Goal: Task Accomplishment & Management: Manage account settings

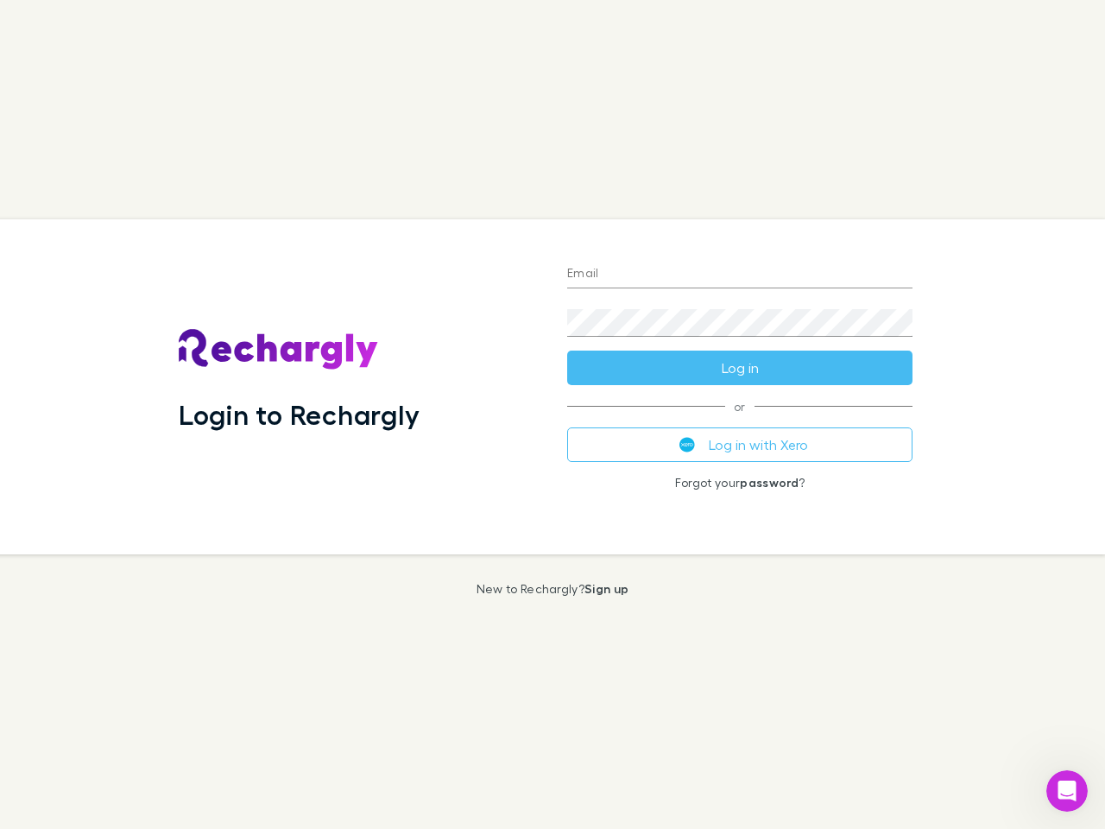
click at [553, 414] on div "Login to Rechargly" at bounding box center [359, 386] width 389 height 335
click at [740, 275] on input "Email" at bounding box center [739, 275] width 345 height 28
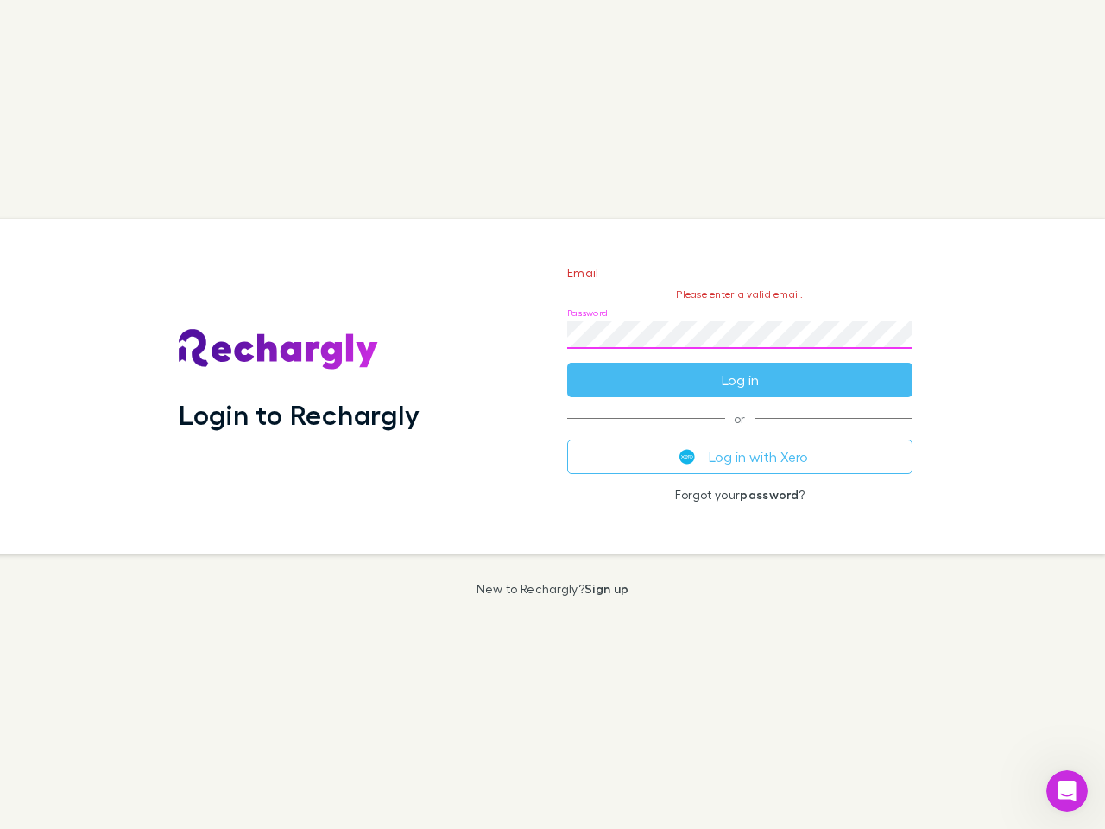
click at [740, 368] on form "Email Please enter a valid email. Password Log in" at bounding box center [739, 322] width 345 height 150
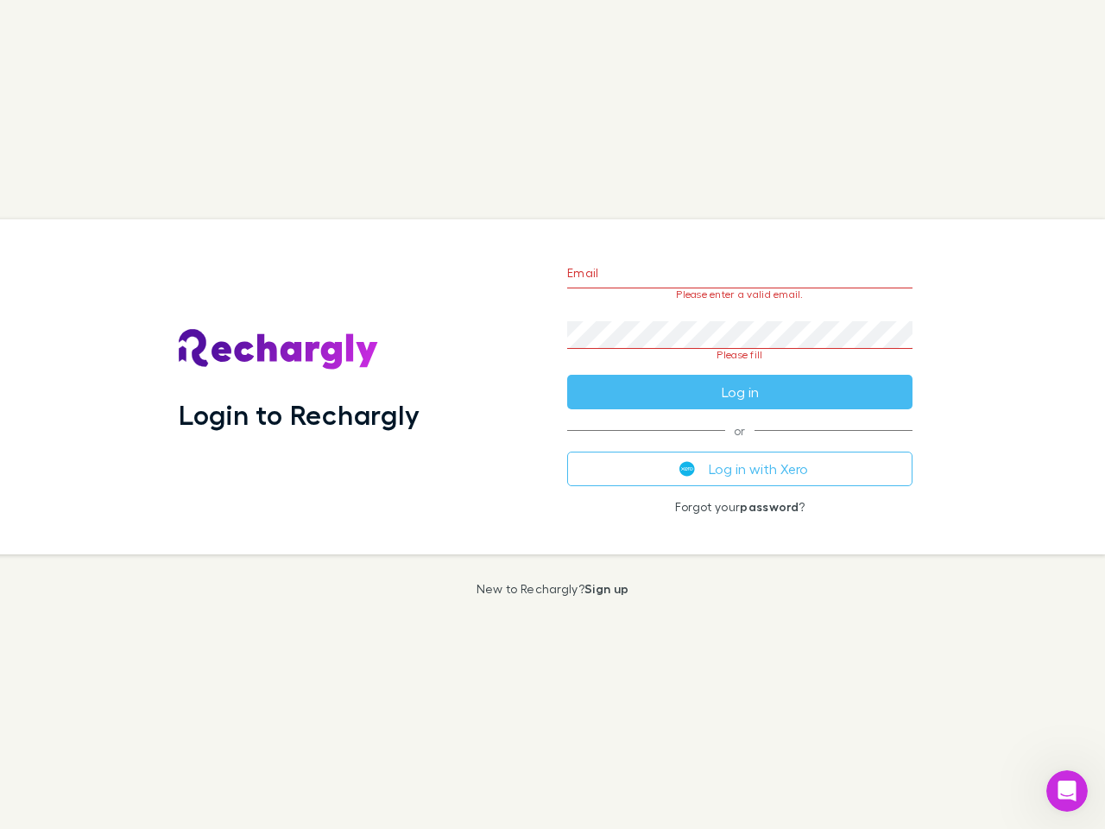
click at [740, 445] on div "Email Please enter a valid email. Password Please fill Log in or Log in with Xe…" at bounding box center [739, 386] width 373 height 335
click at [1067, 791] on icon "Open Intercom Messenger" at bounding box center [1067, 791] width 28 height 28
